Goal: Find specific page/section: Find specific page/section

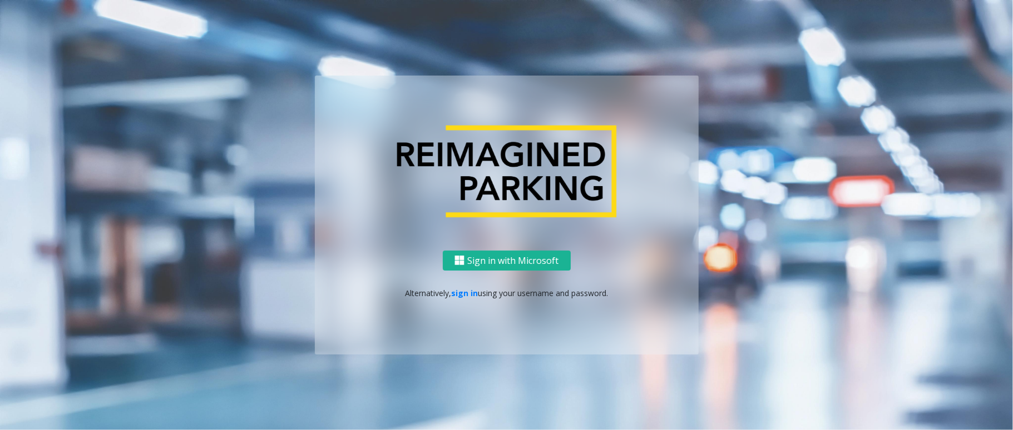
click at [451, 285] on div "Sign in with Microsoft Alternatively, sign in using your username and password." at bounding box center [507, 303] width 384 height 105
click at [455, 295] on link "sign in" at bounding box center [464, 293] width 27 height 11
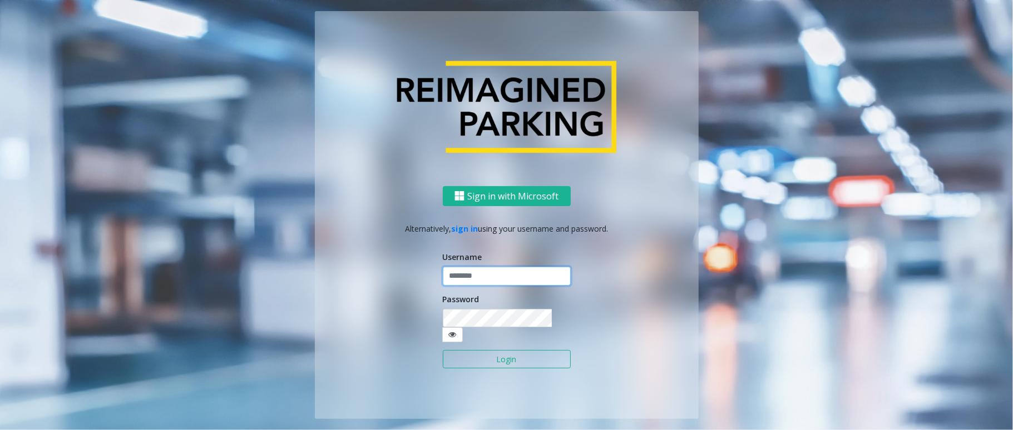
click at [458, 286] on input "text" at bounding box center [507, 276] width 128 height 19
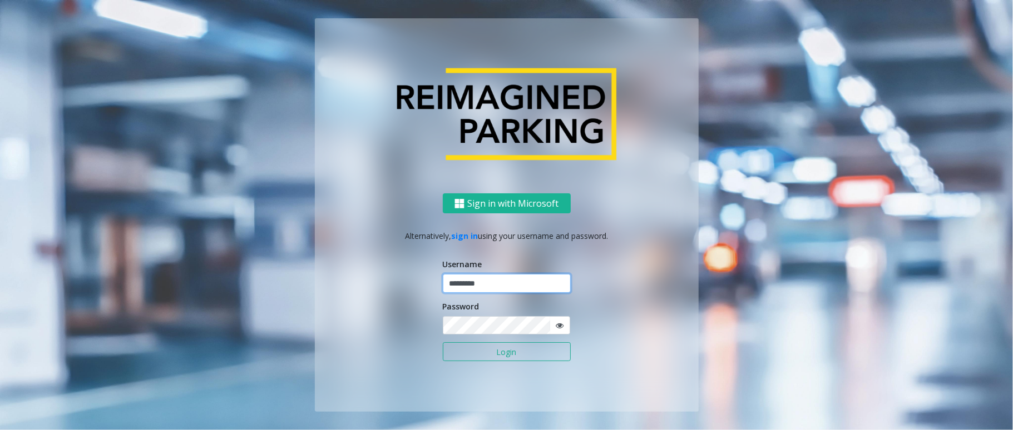
type input "*********"
click at [505, 348] on button "Login" at bounding box center [507, 352] width 128 height 19
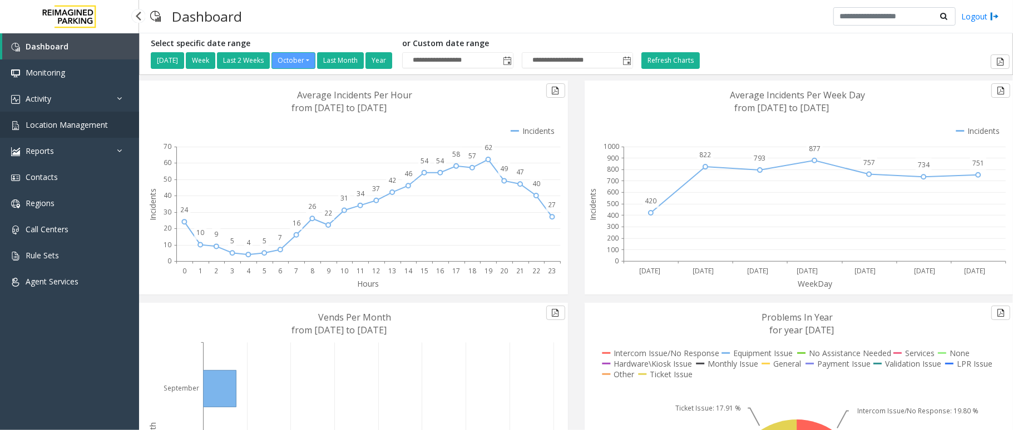
click at [74, 128] on span "Location Management" at bounding box center [67, 125] width 82 height 11
click at [99, 123] on span "Location Management" at bounding box center [67, 125] width 82 height 11
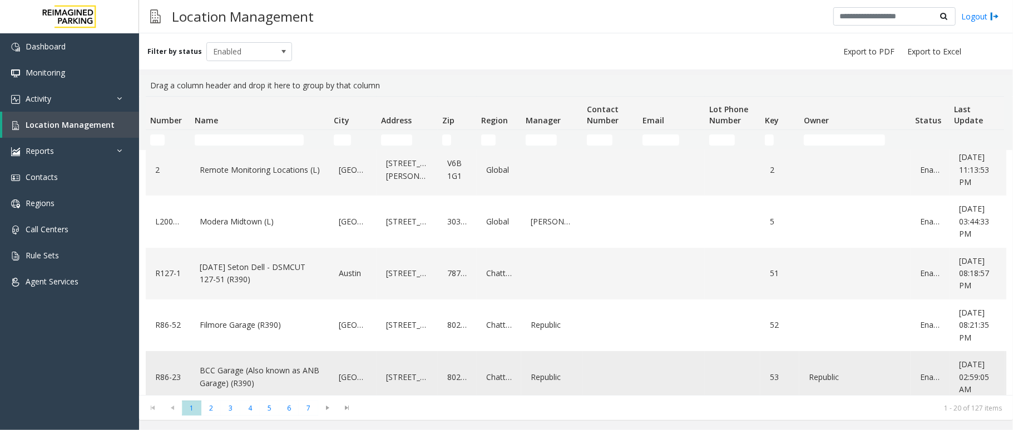
scroll to position [74, 0]
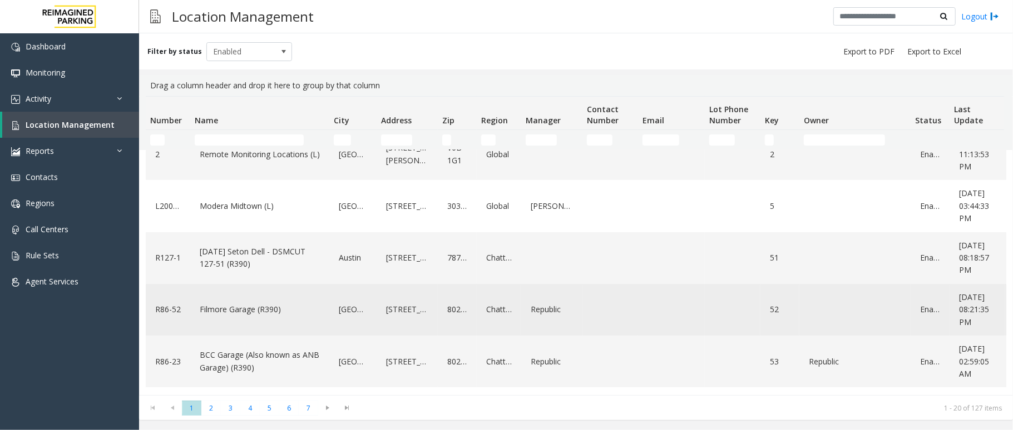
click at [245, 296] on div "Filmore Garage (R390)" at bounding box center [260, 310] width 126 height 43
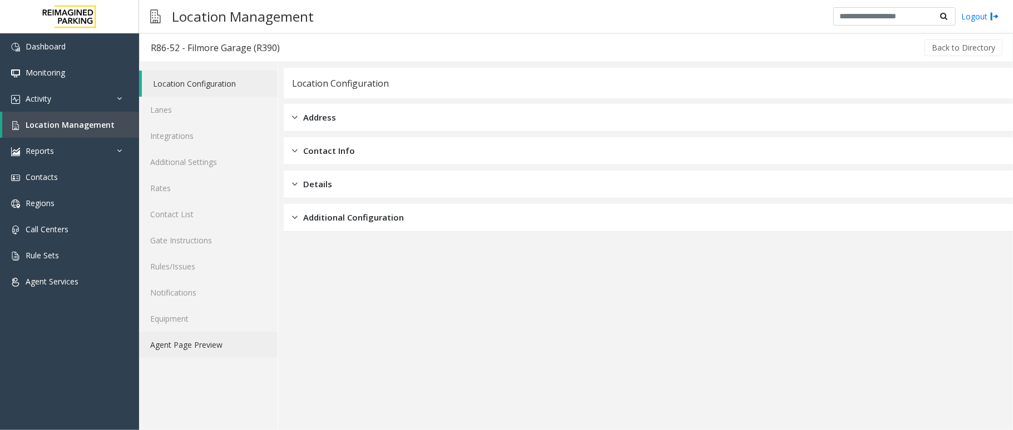
click at [177, 346] on link "Agent Page Preview" at bounding box center [208, 345] width 138 height 26
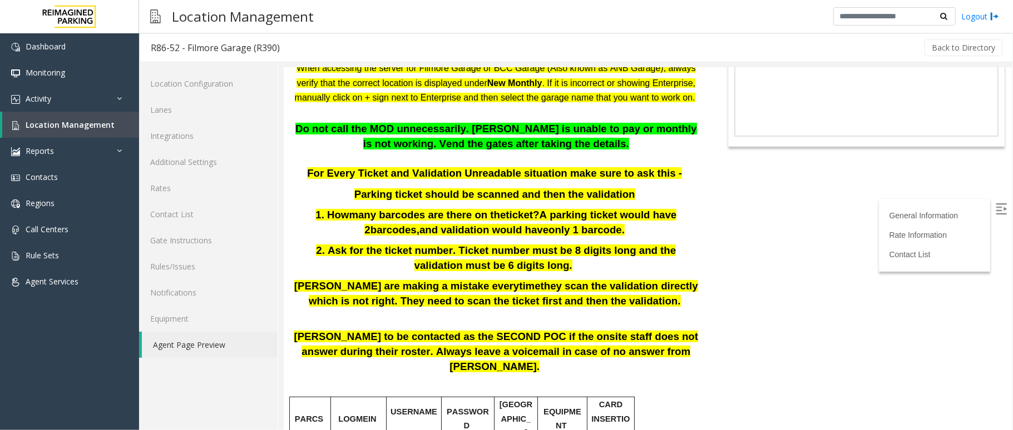
scroll to position [74, 0]
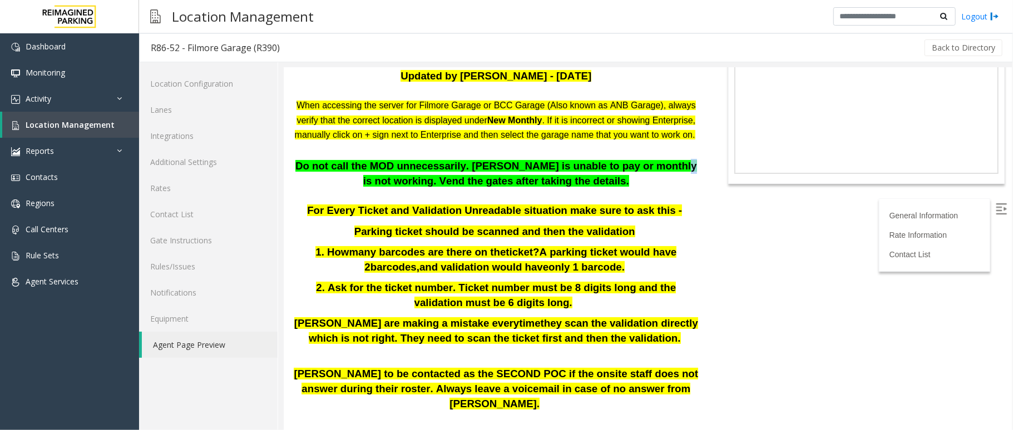
click at [619, 187] on p "Do not call the MOD unnecessarily. [PERSON_NAME] is unable to pay or monthly is…" at bounding box center [495, 172] width 408 height 29
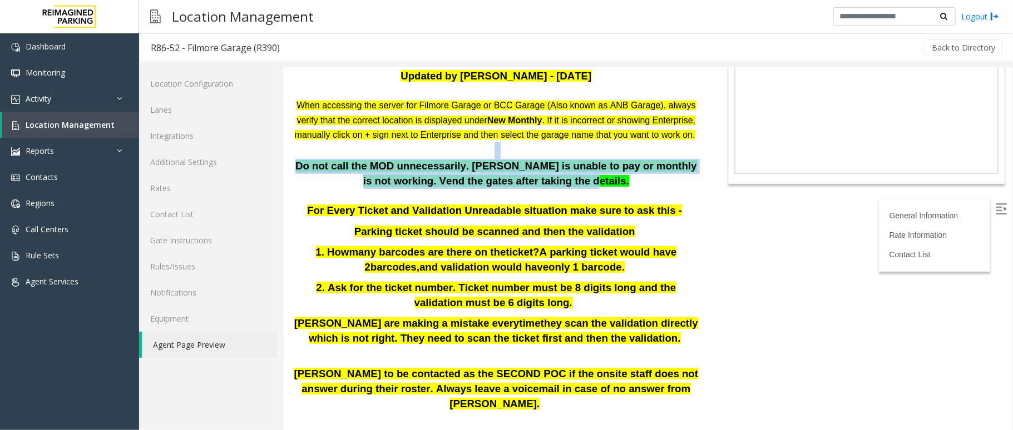
drag, startPoint x: 612, startPoint y: 197, endPoint x: 294, endPoint y: 172, distance: 319.0
click at [294, 172] on div "When accessing the server for Filmore Garage or BCC Garage (Also known as ANB G…" at bounding box center [495, 264] width 408 height 335
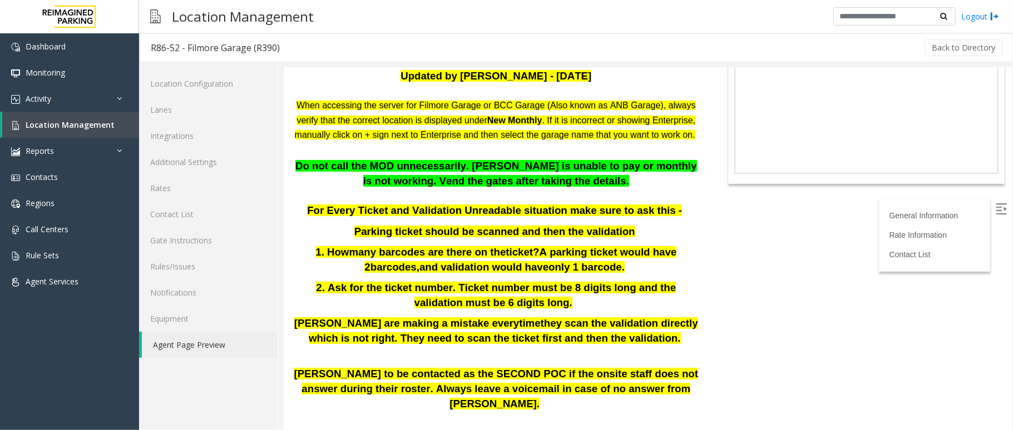
click at [622, 204] on p at bounding box center [495, 195] width 408 height 15
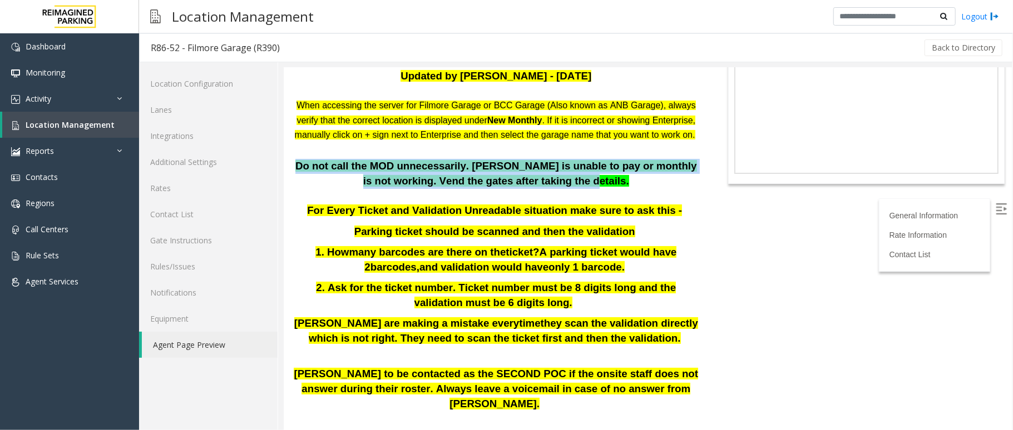
drag, startPoint x: 606, startPoint y: 195, endPoint x: 291, endPoint y: 185, distance: 314.3
click at [291, 185] on p "Do not call the MOD unnecessarily. [PERSON_NAME] is unable to pay or monthly is…" at bounding box center [495, 172] width 408 height 29
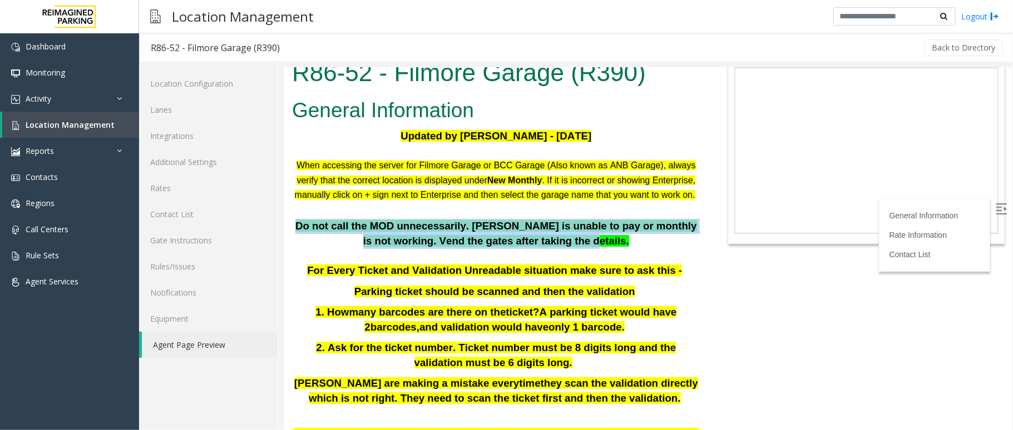
scroll to position [0, 0]
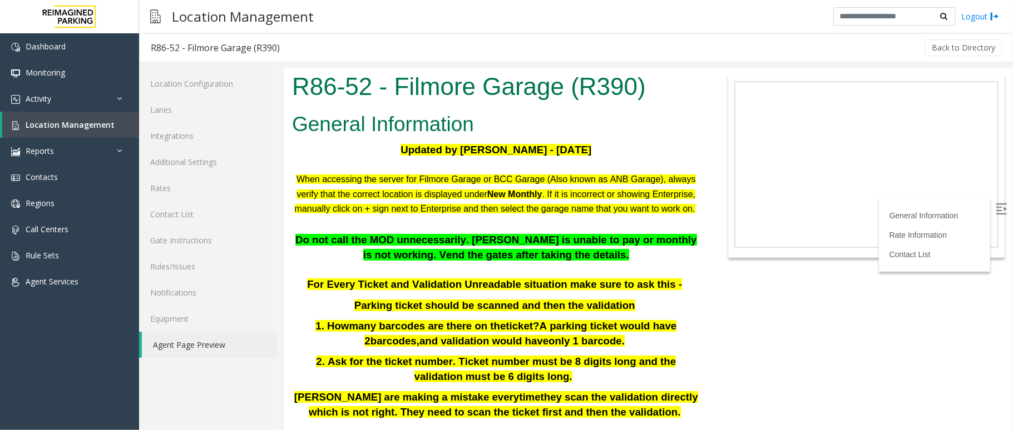
drag, startPoint x: 598, startPoint y: 119, endPoint x: 614, endPoint y: 117, distance: 15.7
click at [614, 117] on h2 "General Information" at bounding box center [495, 124] width 408 height 29
